Goal: Information Seeking & Learning: Learn about a topic

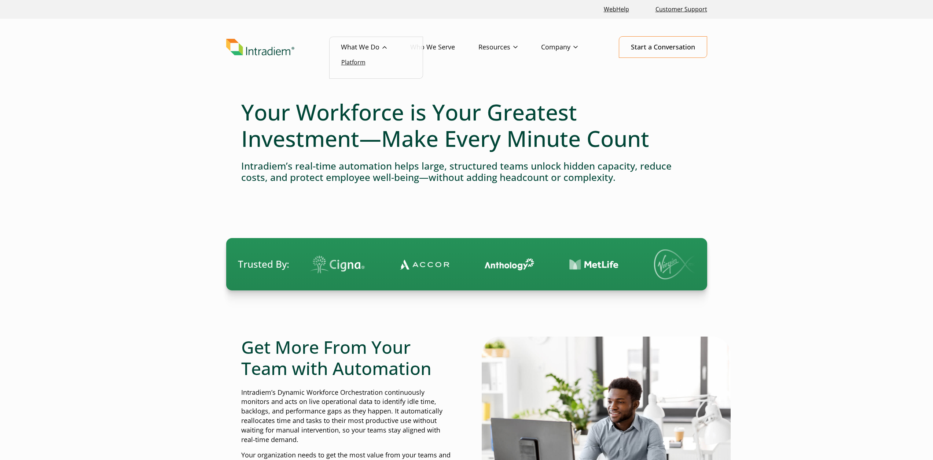
click at [349, 61] on link "Platform" at bounding box center [353, 62] width 24 height 8
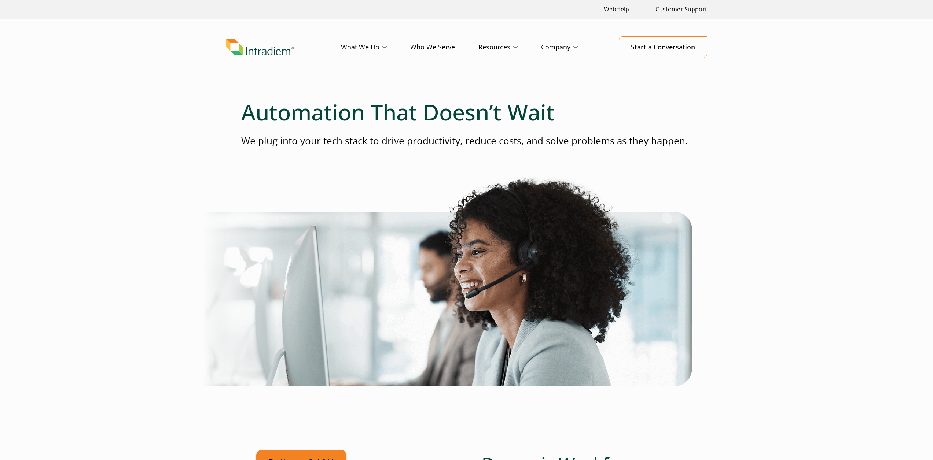
click at [423, 44] on link "Who We Serve" at bounding box center [444, 47] width 68 height 21
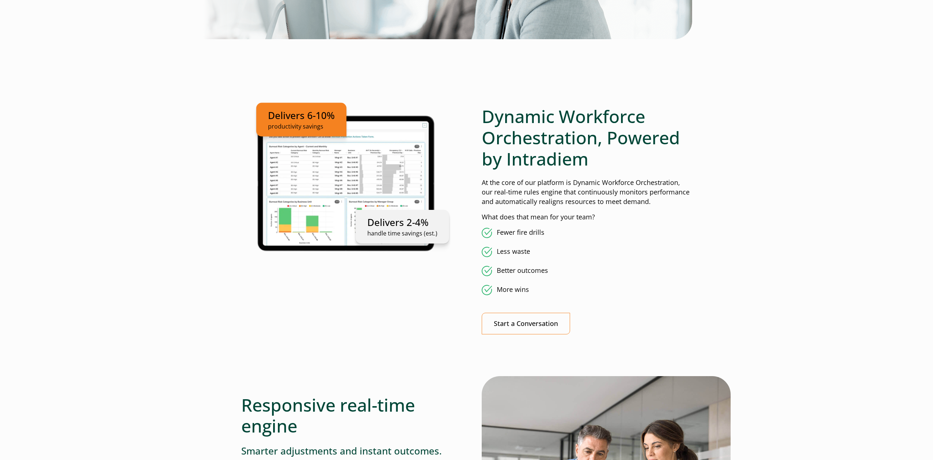
scroll to position [367, 0]
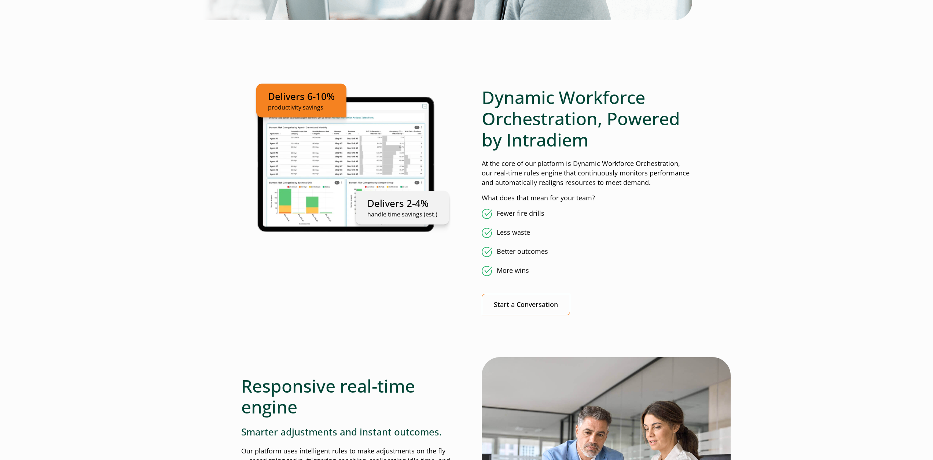
click at [489, 212] on li "Fewer fire drills" at bounding box center [587, 214] width 210 height 10
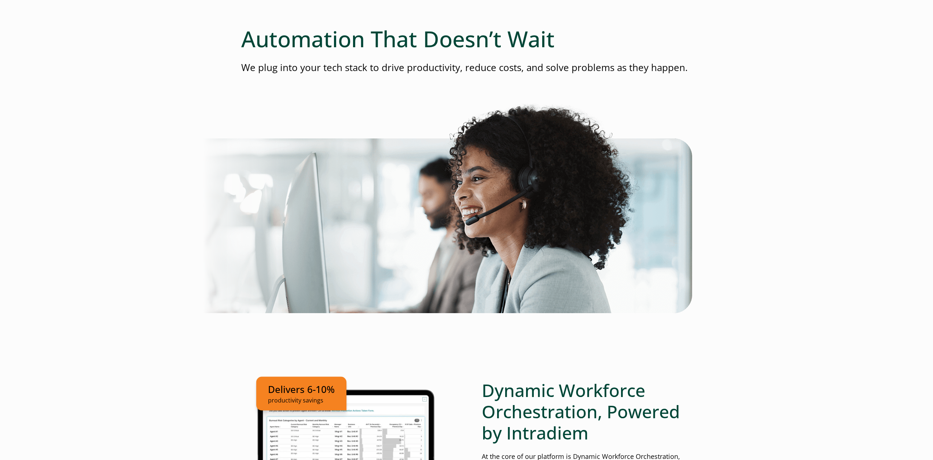
scroll to position [147, 0]
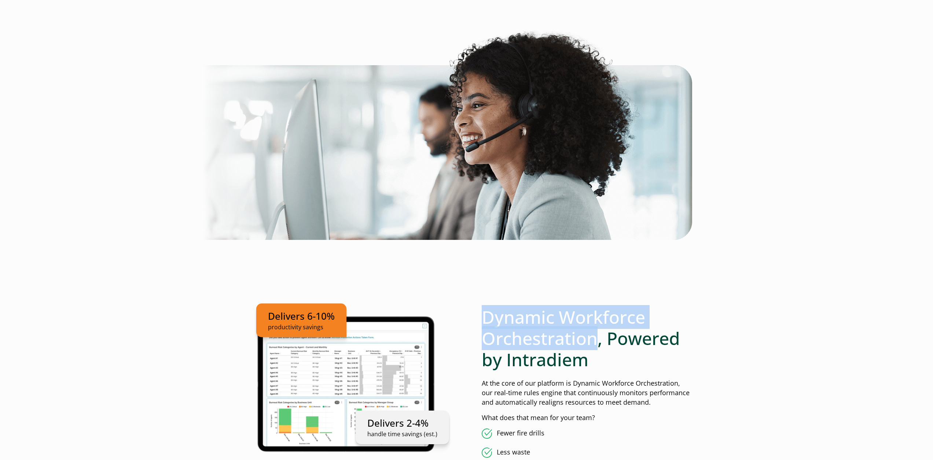
drag, startPoint x: 483, startPoint y: 315, endPoint x: 595, endPoint y: 337, distance: 113.8
click at [595, 337] on h2 "Dynamic Workforce Orchestration, Powered by Intradiem" at bounding box center [587, 338] width 210 height 63
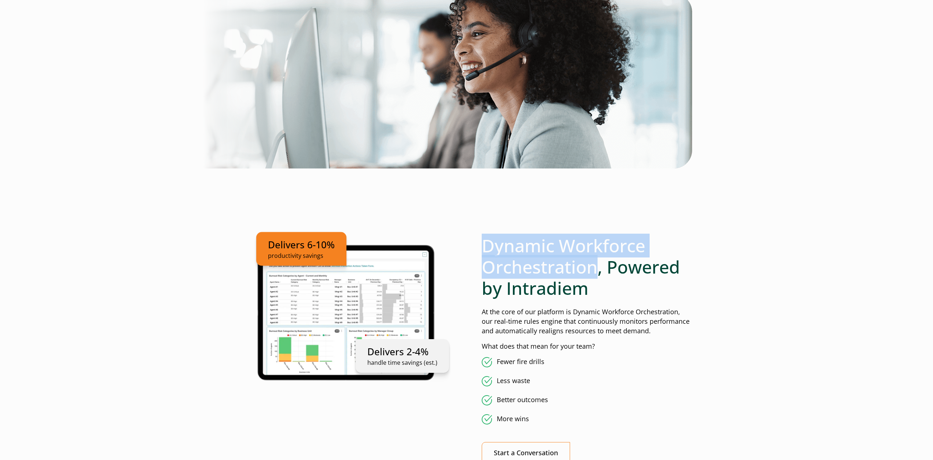
scroll to position [220, 0]
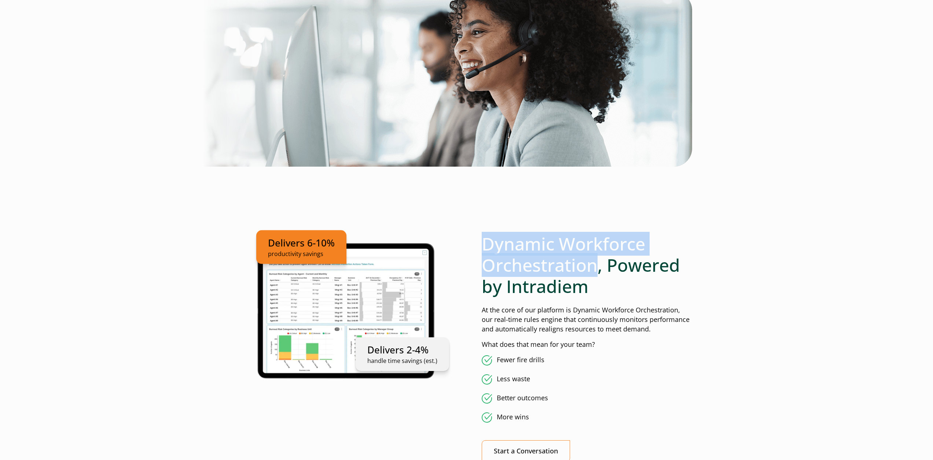
copy h2 "Dynamic Workforce Orchestration"
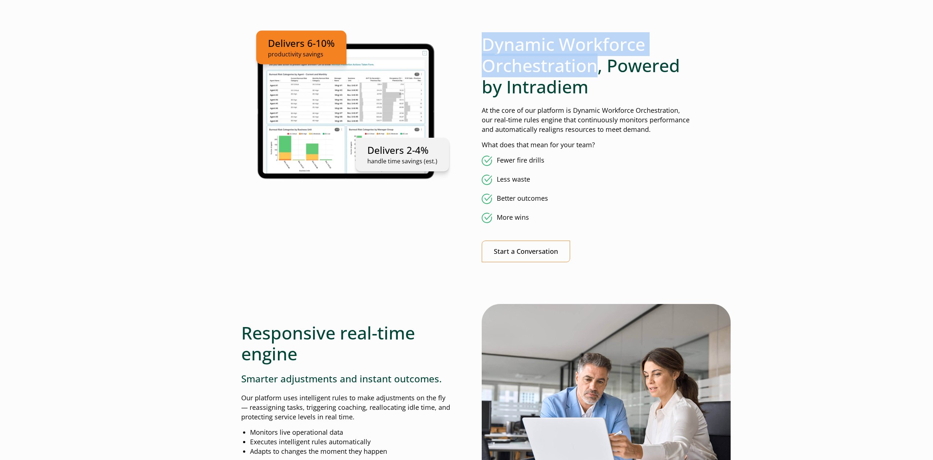
scroll to position [403, 0]
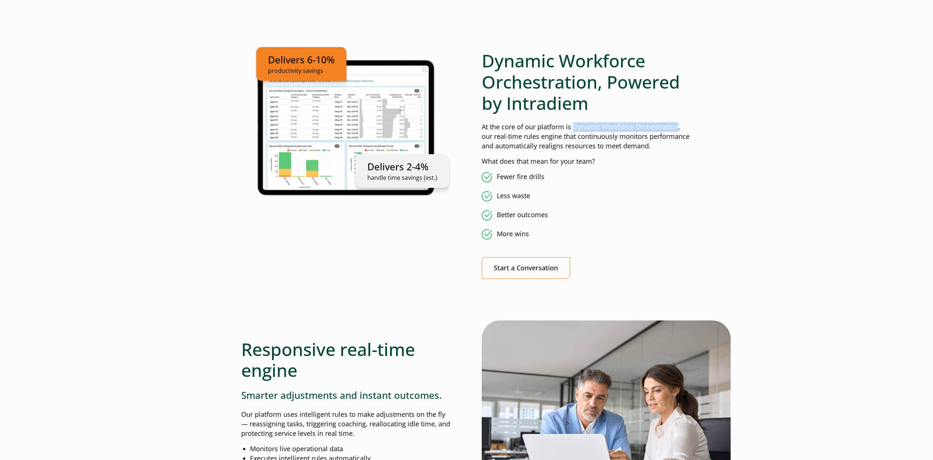
drag, startPoint x: 572, startPoint y: 127, endPoint x: 677, endPoint y: 121, distance: 105.1
click at [677, 124] on p "At the core of our platform is Dynamic Workforce Orchestration, our real-time r…" at bounding box center [587, 136] width 210 height 29
copy p "Dynamic Workforce Orchestration"
click at [628, 183] on ul "Fewer fire drills Less waste Better outcomes More wins" at bounding box center [587, 205] width 210 height 67
drag, startPoint x: 481, startPoint y: 136, endPoint x: 633, endPoint y: 144, distance: 152.7
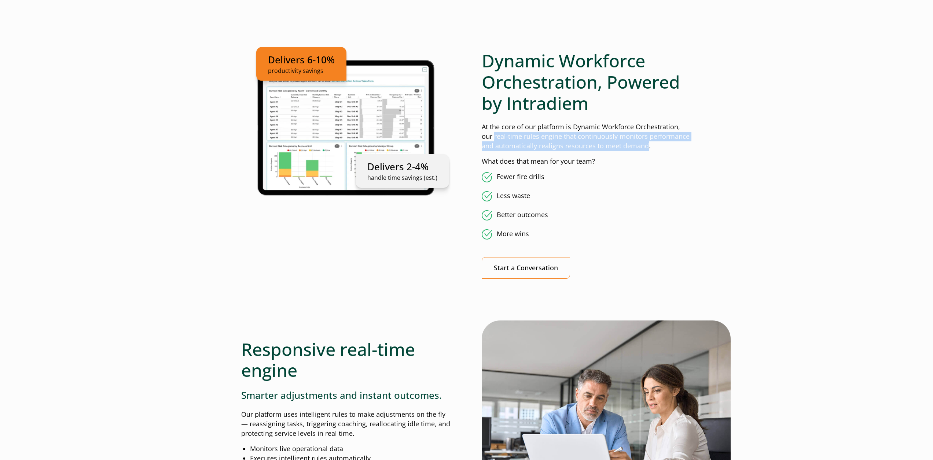
click at [633, 144] on div "Delivers 6-10% productivity savings Delivers 2-4% handle time savings (est.) Dy…" at bounding box center [466, 170] width 451 height 240
copy p "real-time rules engine that continuously monitors performance and automatically…"
drag, startPoint x: 566, startPoint y: 136, endPoint x: 632, endPoint y: 144, distance: 66.9
click at [632, 144] on p "At the core of our platform is Dynamic Workforce Orchestration, our real-time r…" at bounding box center [587, 136] width 210 height 29
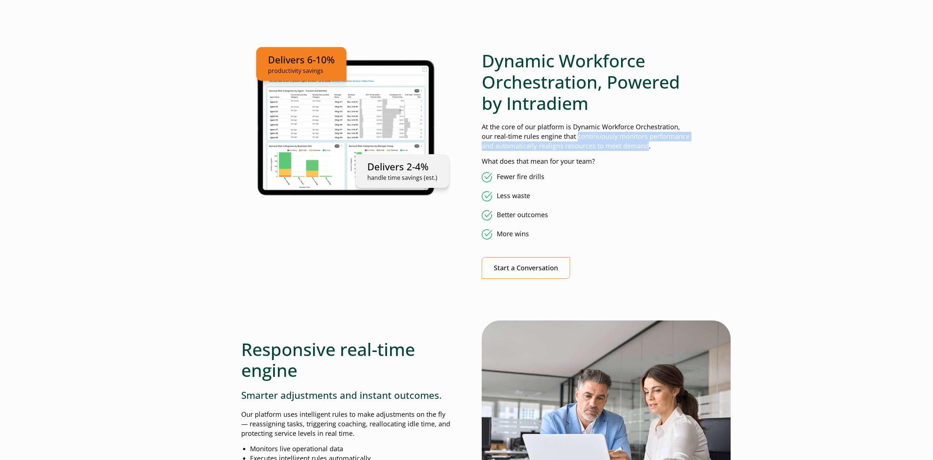
copy p "continuously monitors performance and automatically realigns resources to meet …"
drag, startPoint x: 480, startPoint y: 136, endPoint x: 633, endPoint y: 146, distance: 153.5
click at [633, 146] on div "Delivers 6-10% productivity savings Delivers 2-4% handle time savings (est.) Dy…" at bounding box center [466, 170] width 451 height 240
copy p "real-time rules engine that continuously monitors performance and automatically…"
click at [320, 126] on ul "Delivers 6-10% productivity savings Delivers 2-4% handle time savings (est.)" at bounding box center [346, 126] width 210 height 153
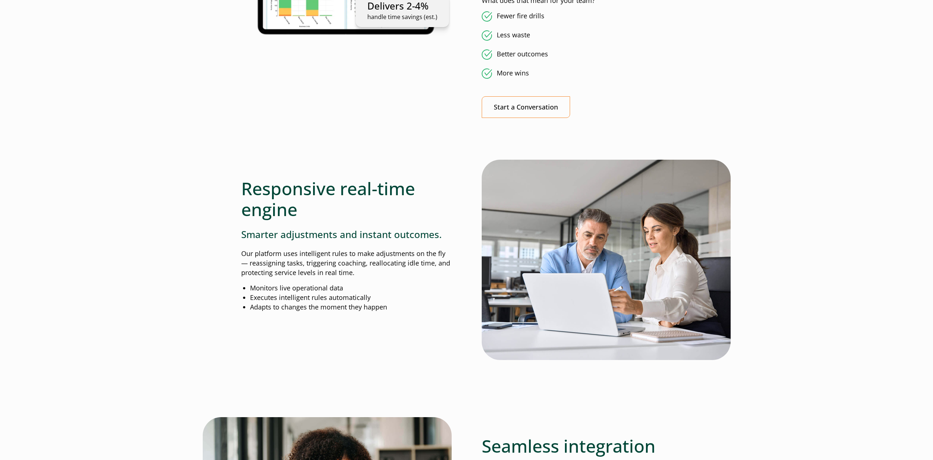
scroll to position [587, 0]
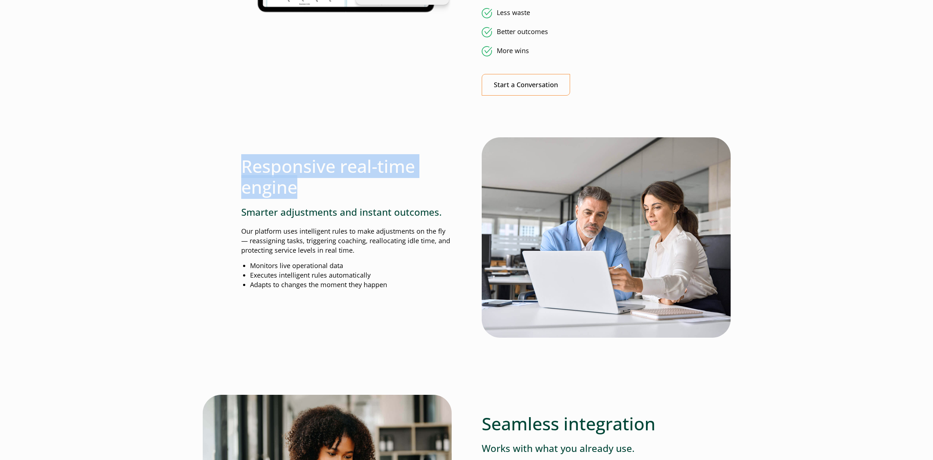
drag, startPoint x: 244, startPoint y: 163, endPoint x: 293, endPoint y: 188, distance: 54.8
click at [293, 188] on h2 "Responsive real-time engine" at bounding box center [346, 177] width 210 height 42
copy h2 "Responsive real-time engine"
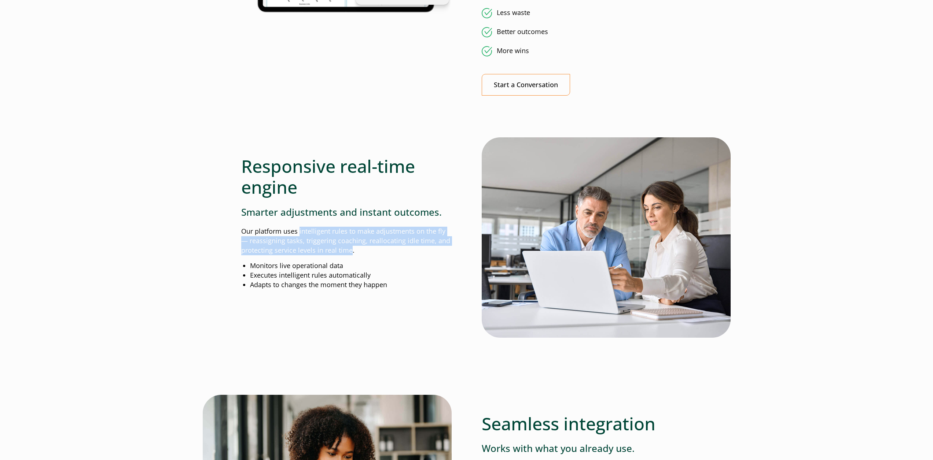
drag, startPoint x: 299, startPoint y: 231, endPoint x: 351, endPoint y: 248, distance: 54.6
click at [351, 248] on p "Our platform uses intelligent rules to make adjustments on the fly— reassigning…" at bounding box center [346, 241] width 210 height 29
copy p "intelligent rules to make adjustments on the fly— reassigning tasks, triggering…"
drag, startPoint x: 603, startPoint y: 216, endPoint x: 600, endPoint y: 191, distance: 25.9
click at [600, 191] on img at bounding box center [606, 237] width 249 height 201
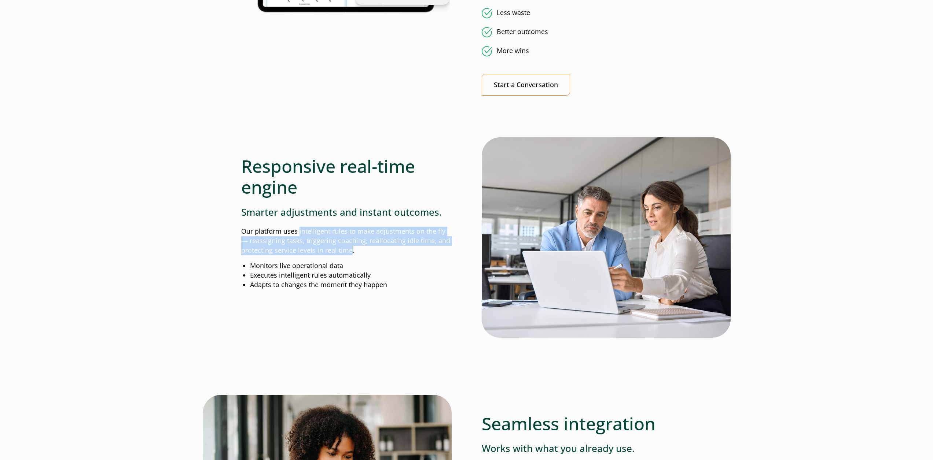
click at [600, 191] on img at bounding box center [606, 237] width 249 height 201
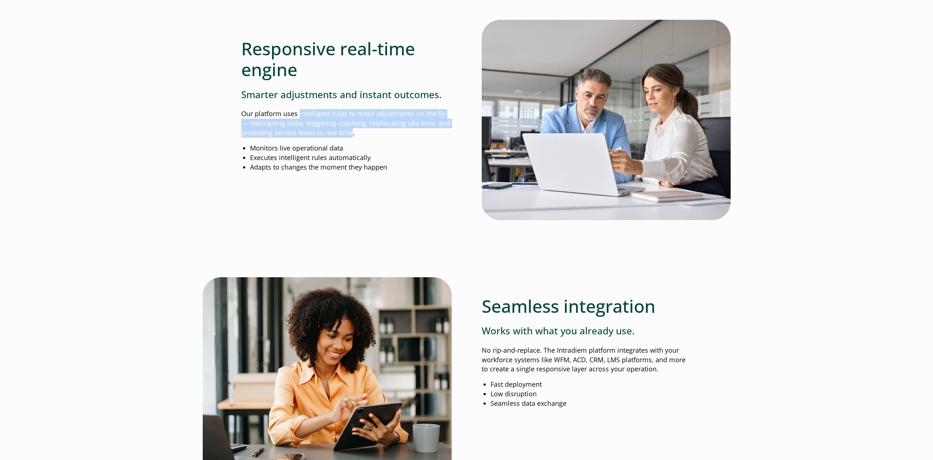
scroll to position [807, 0]
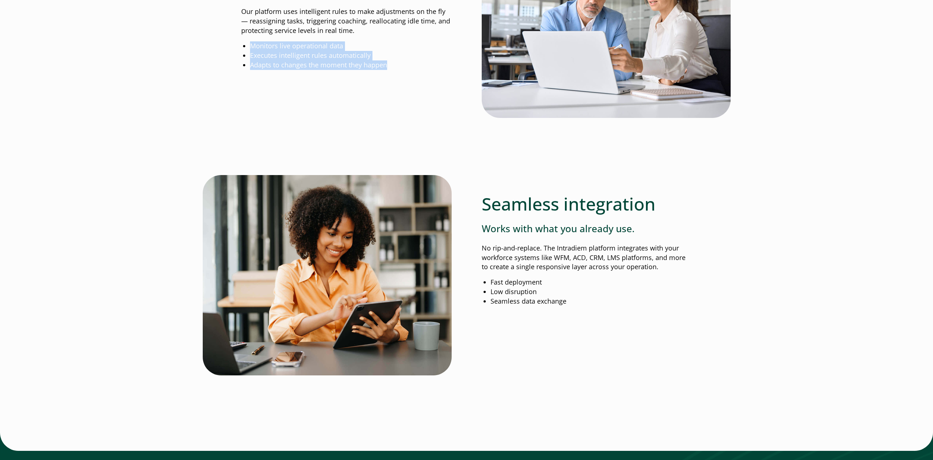
drag, startPoint x: 250, startPoint y: 42, endPoint x: 388, endPoint y: 67, distance: 139.7
click at [388, 67] on ul "Monitors live operational data Executes intelligent rules automatically Adapts …" at bounding box center [351, 55] width 202 height 29
copy ul "Monitors live operational data Executes intelligent rules automatically Adapts …"
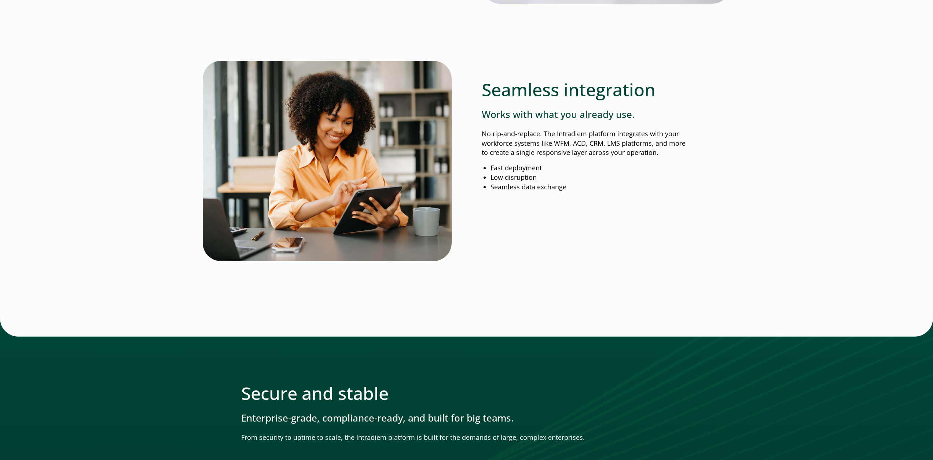
scroll to position [1026, 0]
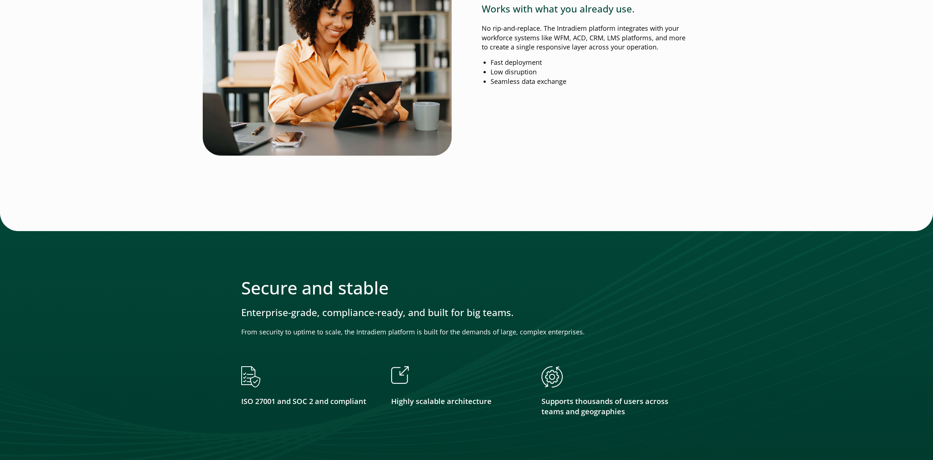
click at [693, 254] on div at bounding box center [466, 352] width 933 height 278
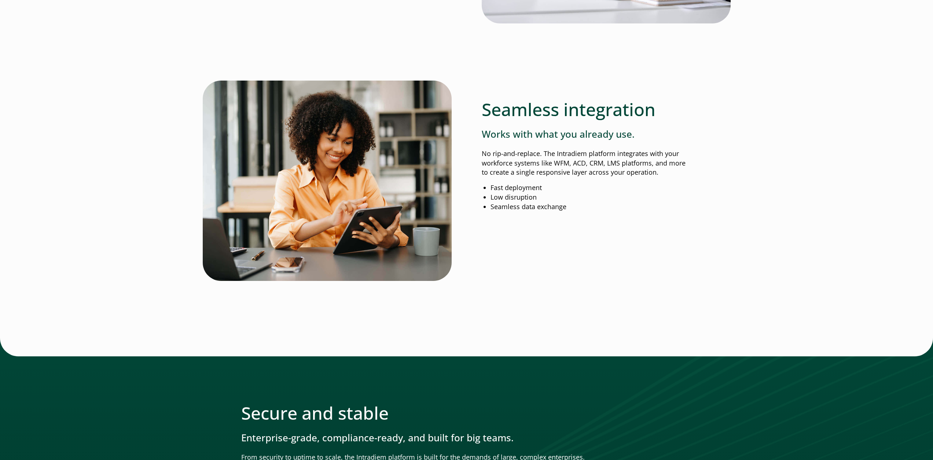
scroll to position [880, 0]
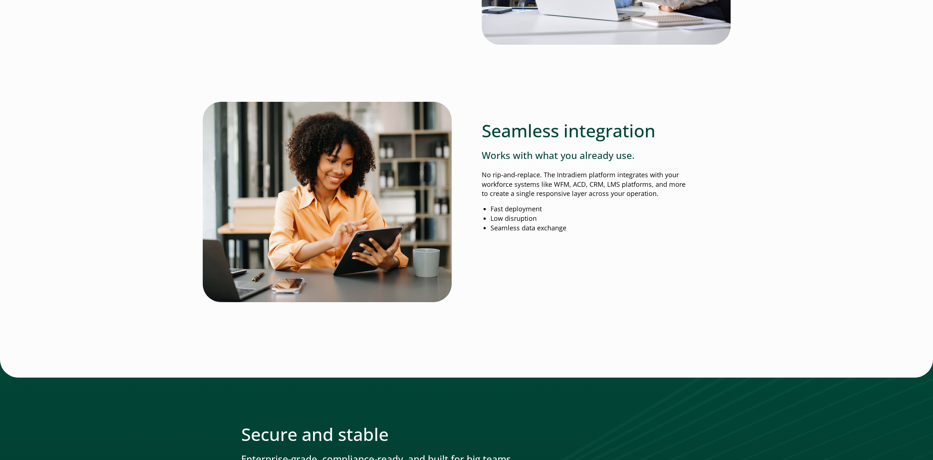
click at [589, 200] on div "Seamless integration Works with what you already use. No rip-and-replace. The I…" at bounding box center [587, 167] width 210 height 131
click at [576, 232] on li "Seamless data exchange" at bounding box center [592, 229] width 202 height 10
click at [622, 232] on li "Seamless data exchange" at bounding box center [592, 229] width 202 height 10
click at [684, 214] on li "Low disruption" at bounding box center [592, 219] width 202 height 10
drag, startPoint x: 616, startPoint y: 175, endPoint x: 655, endPoint y: 191, distance: 42.3
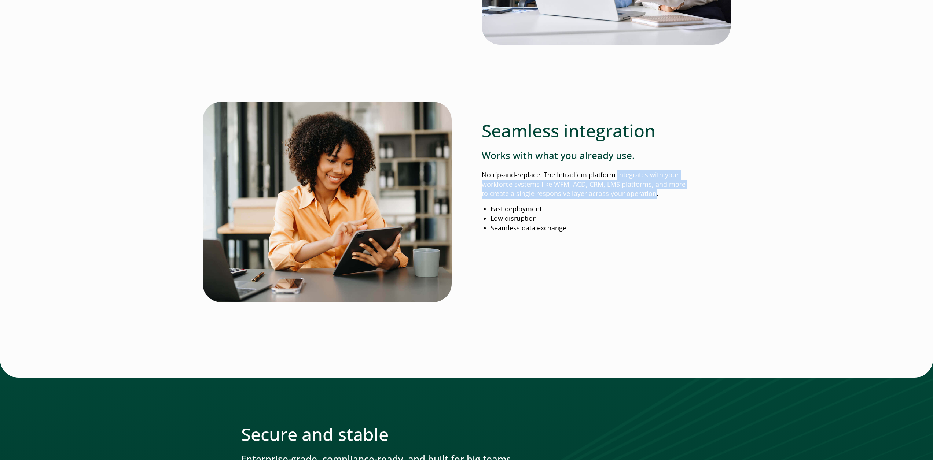
click at [655, 191] on p "No rip-and-replace. The Intradiem platform integrates with your workforce syste…" at bounding box center [587, 184] width 210 height 29
copy p "integrates with your workforce systems like WFM, ACD, CRM, LMS platforms, and m…"
click at [577, 245] on div "Seamless integration Works with what you already use. No rip-and-replace. The I…" at bounding box center [587, 203] width 210 height 203
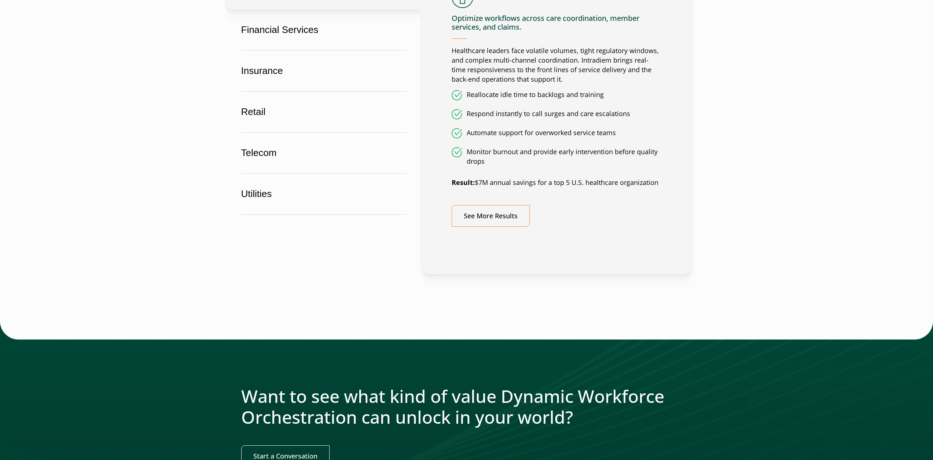
scroll to position [403, 0]
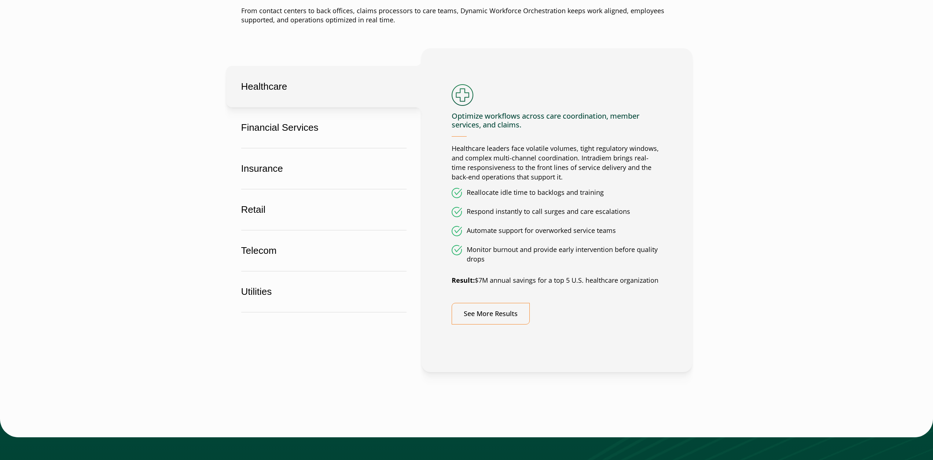
click at [190, 115] on main "Who we serve We orchestrate work for the teams you count on most. Wherever work…" at bounding box center [466, 164] width 933 height 961
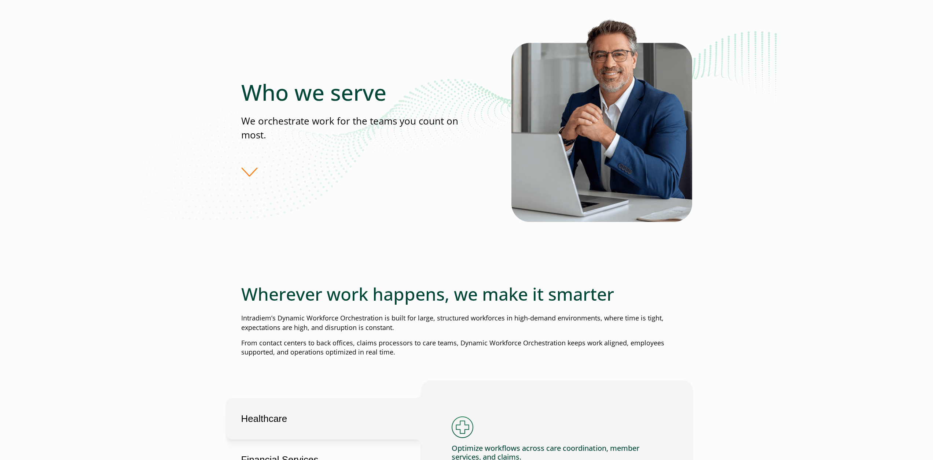
scroll to position [0, 0]
